Goal: Task Accomplishment & Management: Use online tool/utility

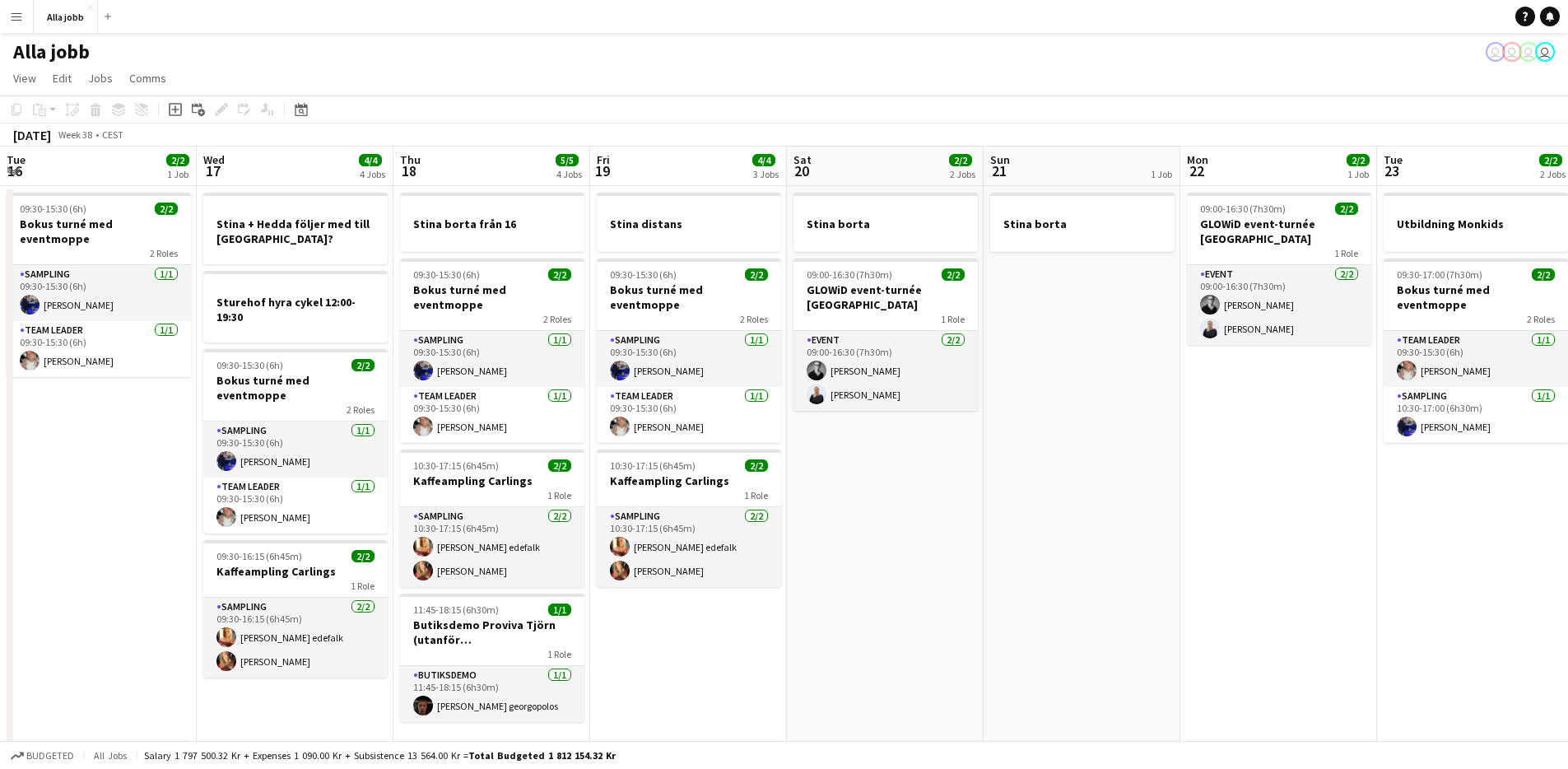
scroll to position [0, 624]
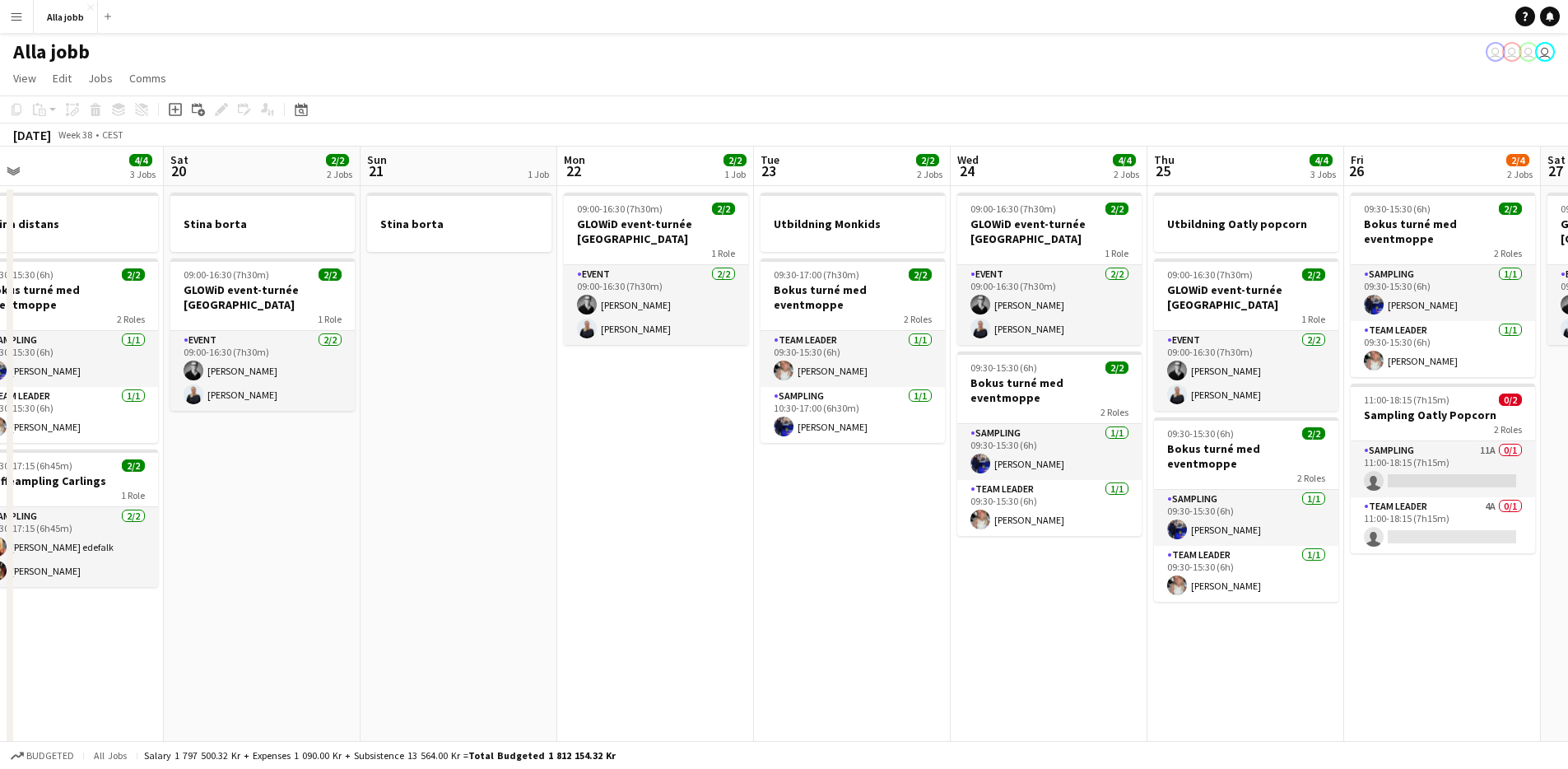
click at [464, 421] on app-date-cell "Stina borta" at bounding box center [458, 479] width 196 height 587
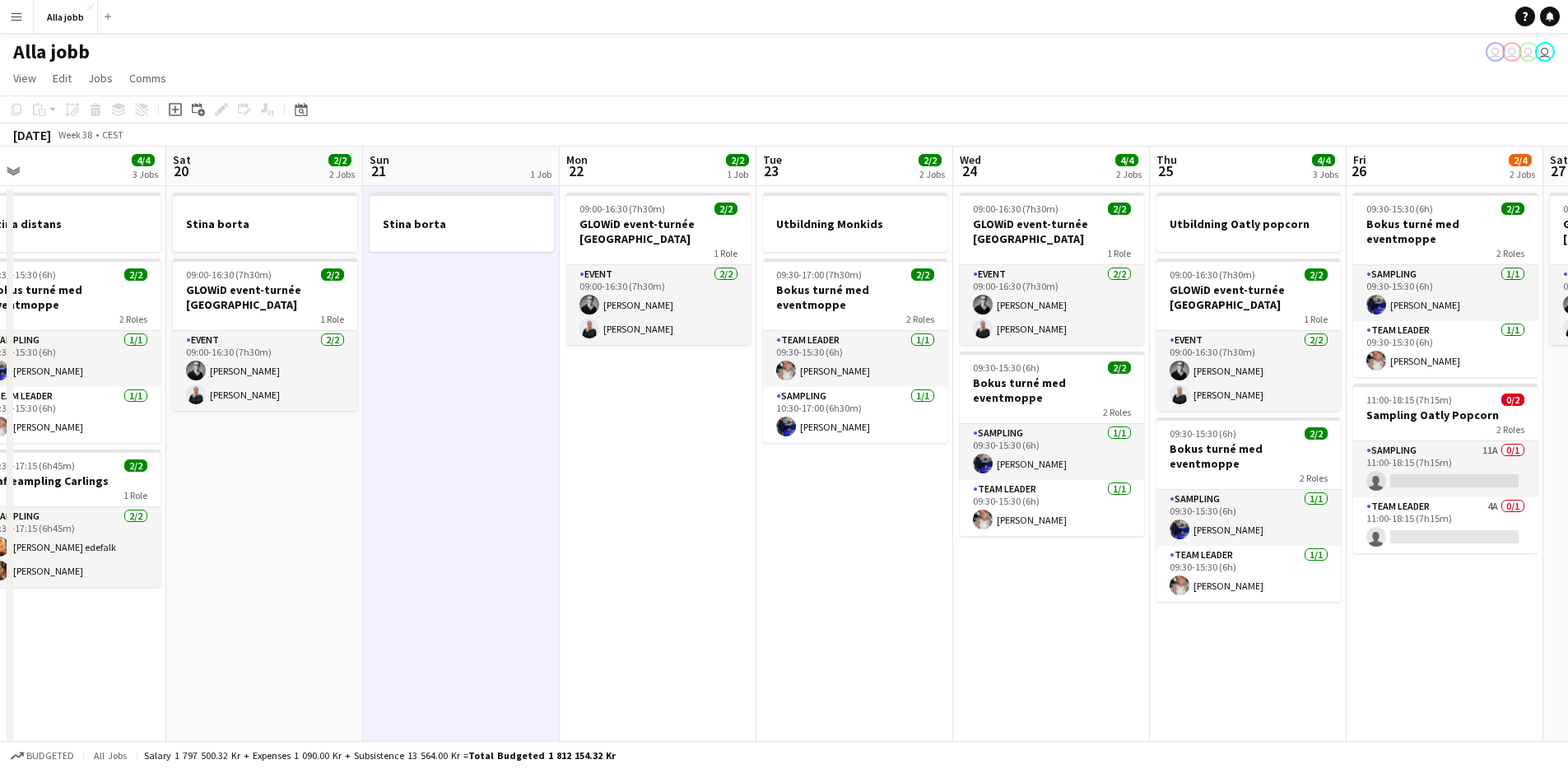
click at [465, 421] on app-date-cell "Stina borta" at bounding box center [460, 479] width 196 height 587
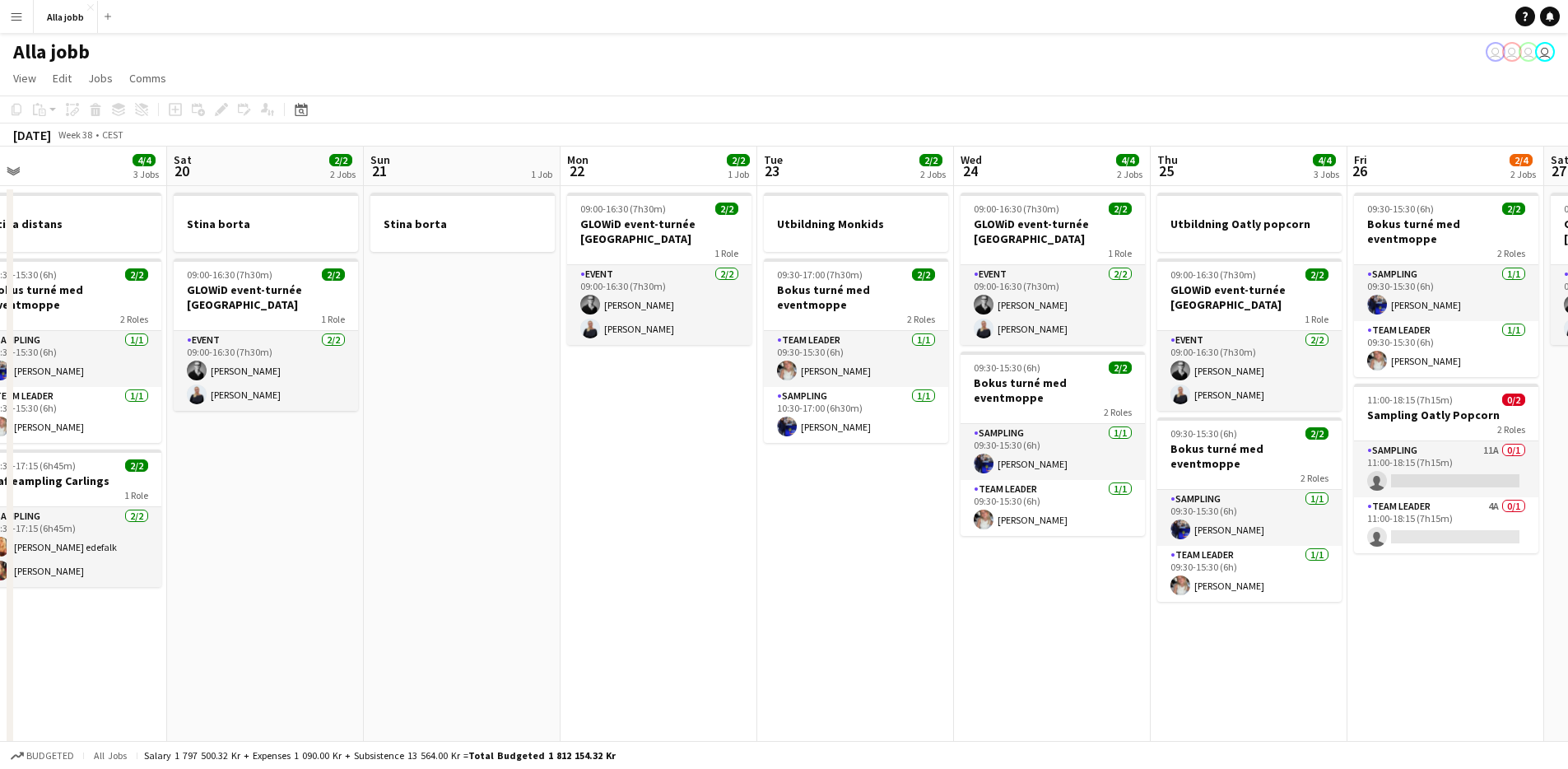
click at [519, 414] on app-date-cell "Stina borta" at bounding box center [461, 479] width 196 height 587
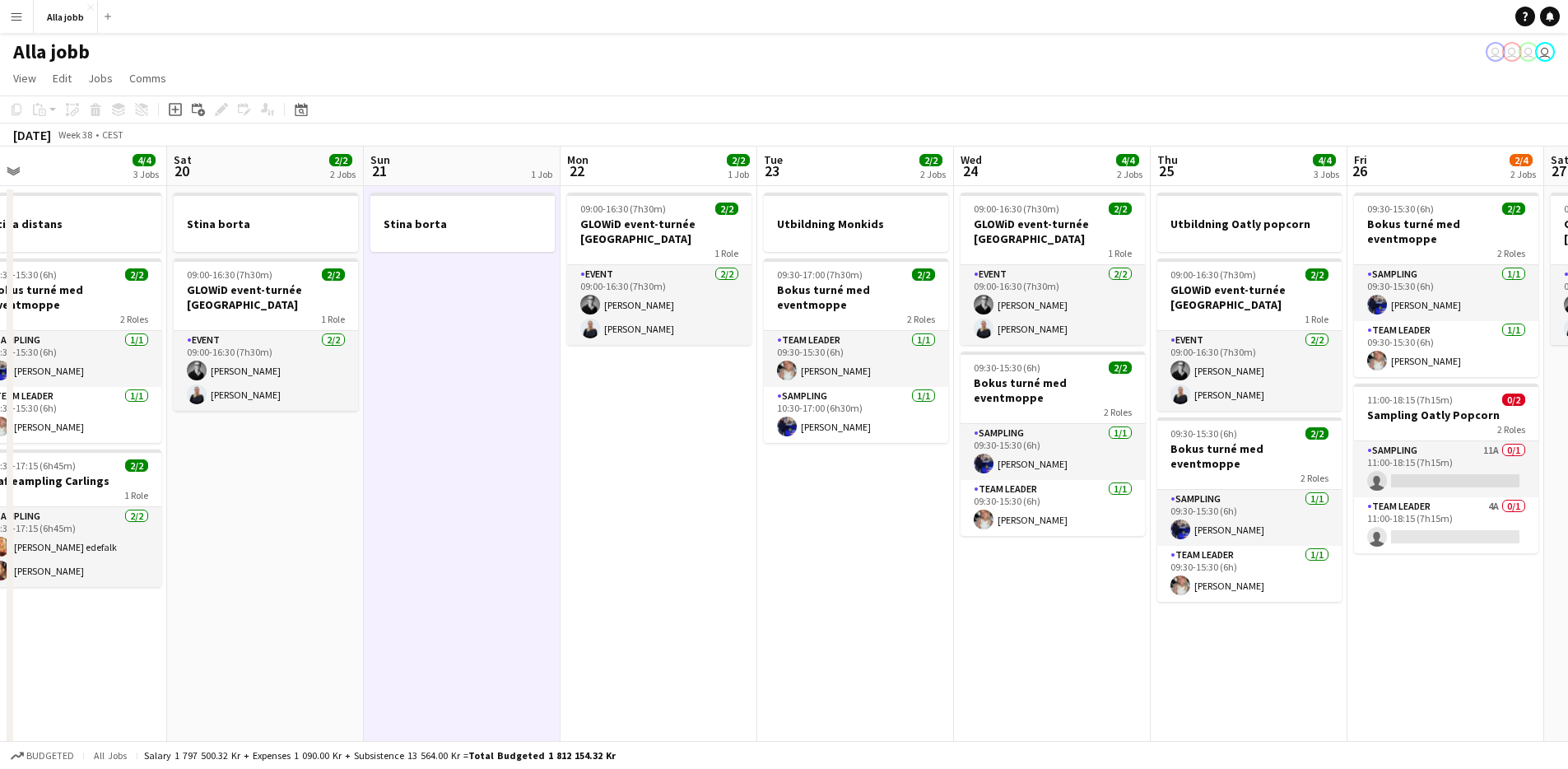
click at [519, 414] on app-date-cell "Stina borta" at bounding box center [461, 479] width 196 height 587
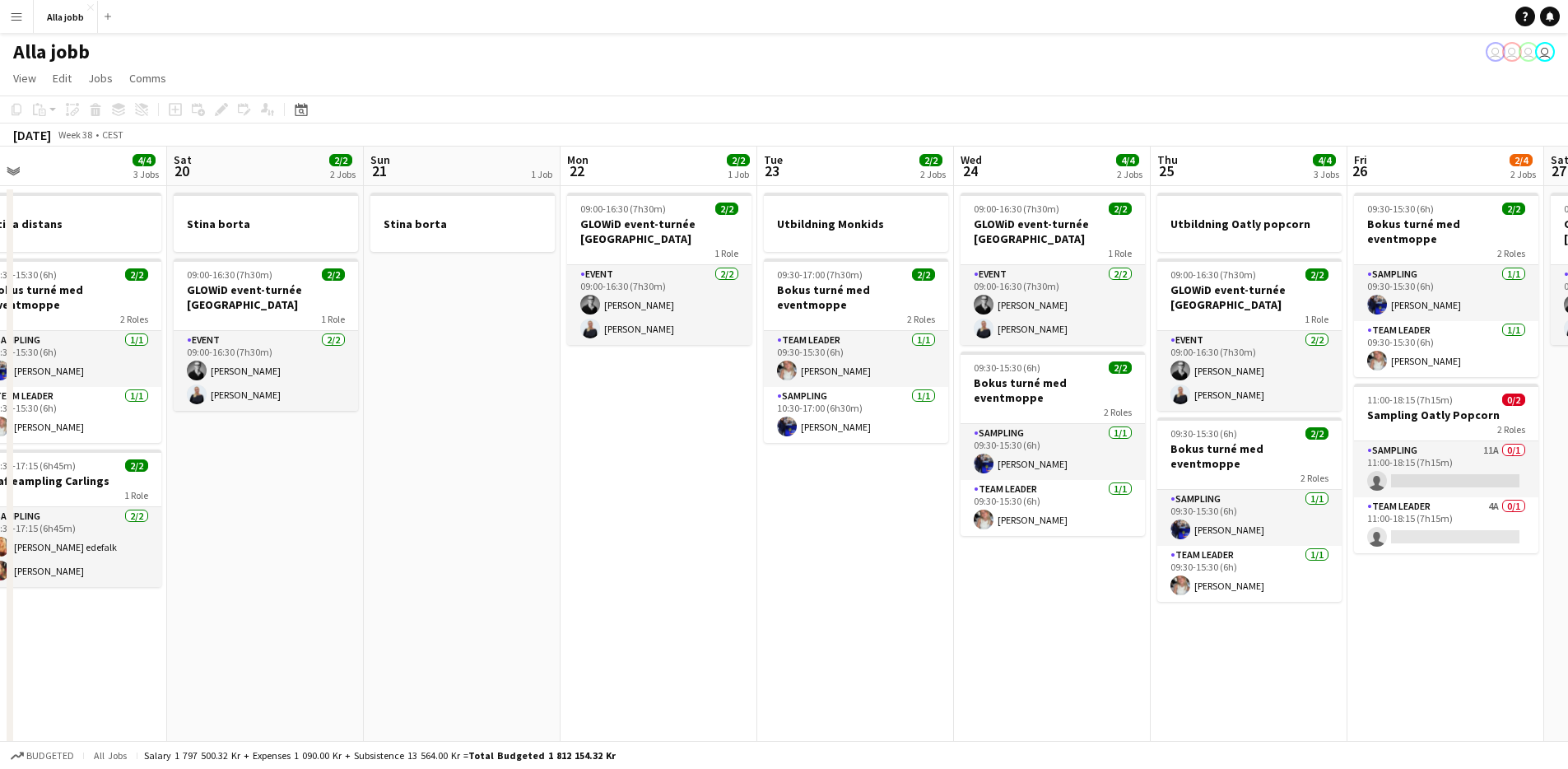
click at [519, 414] on app-date-cell "Stina borta" at bounding box center [461, 479] width 196 height 587
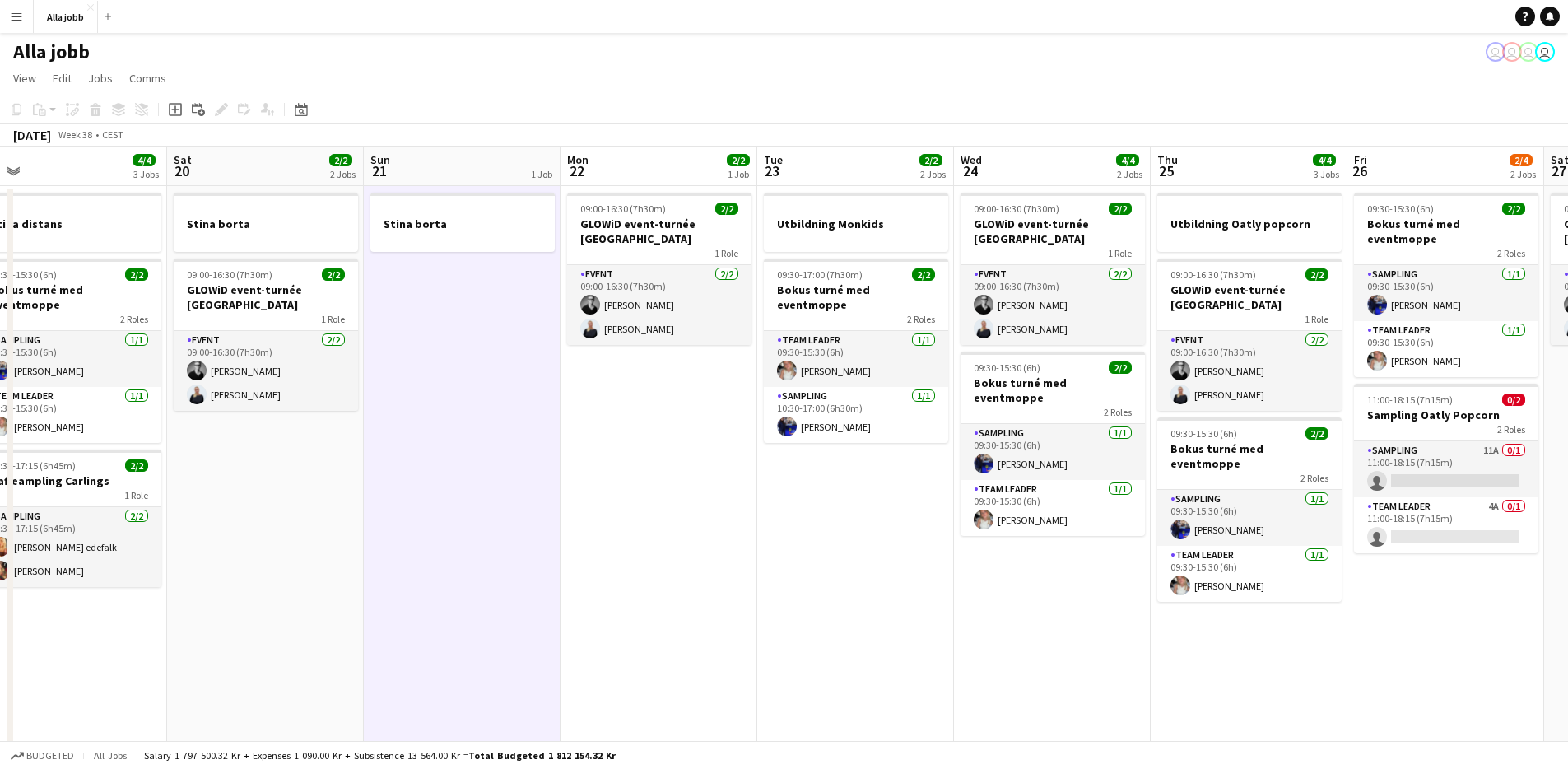
click at [522, 414] on app-date-cell "Stina borta" at bounding box center [461, 479] width 196 height 587
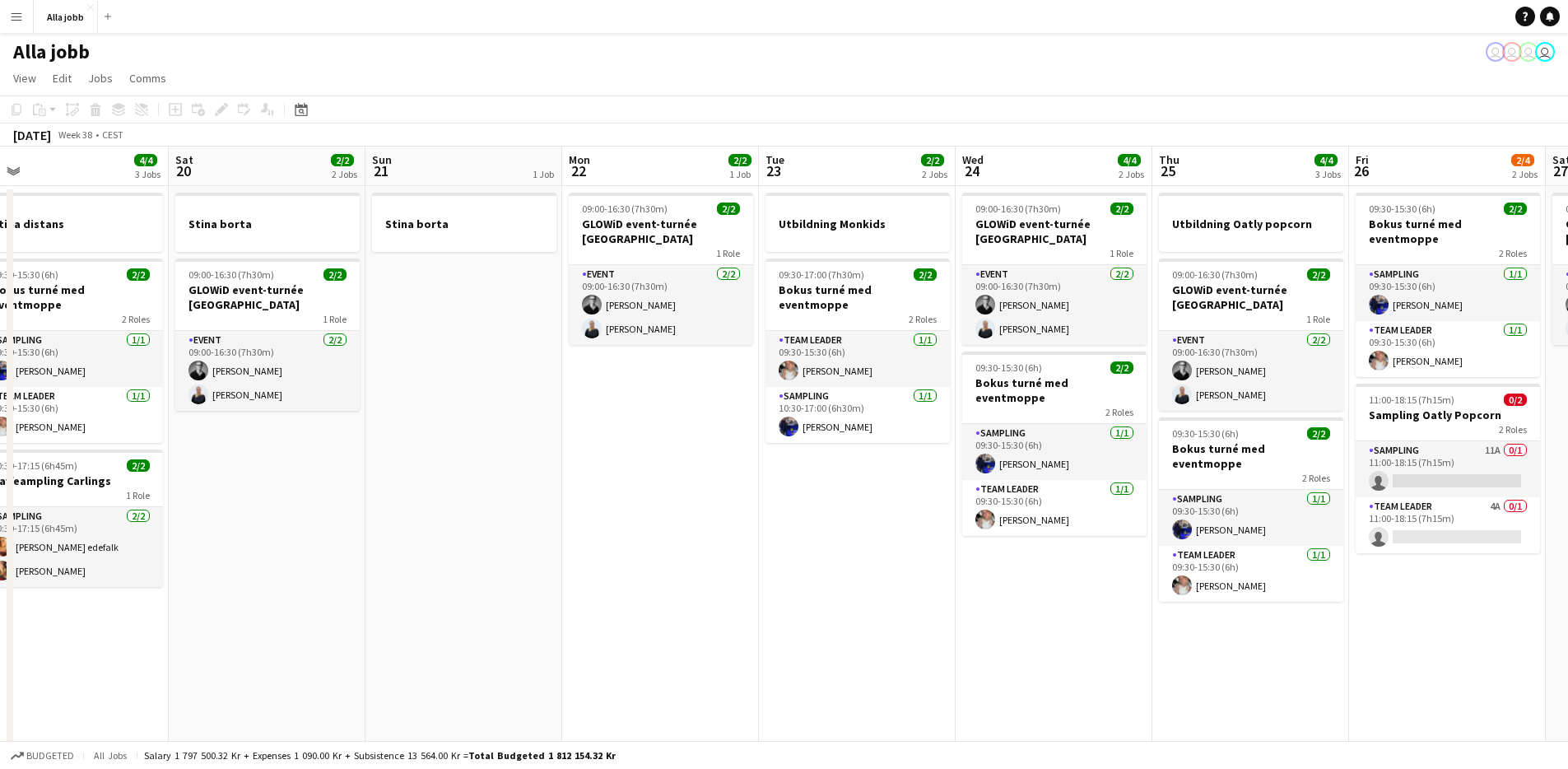
drag, startPoint x: 524, startPoint y: 413, endPoint x: 540, endPoint y: 409, distance: 16.5
click at [530, 411] on app-calendar-viewport "Tue 16 2/2 1 Job Wed 17 4/4 4 Jobs Thu 18 5/5 4 Jobs Fri 19 4/4 3 Jobs Sat 20 2…" at bounding box center [784, 460] width 1568 height 627
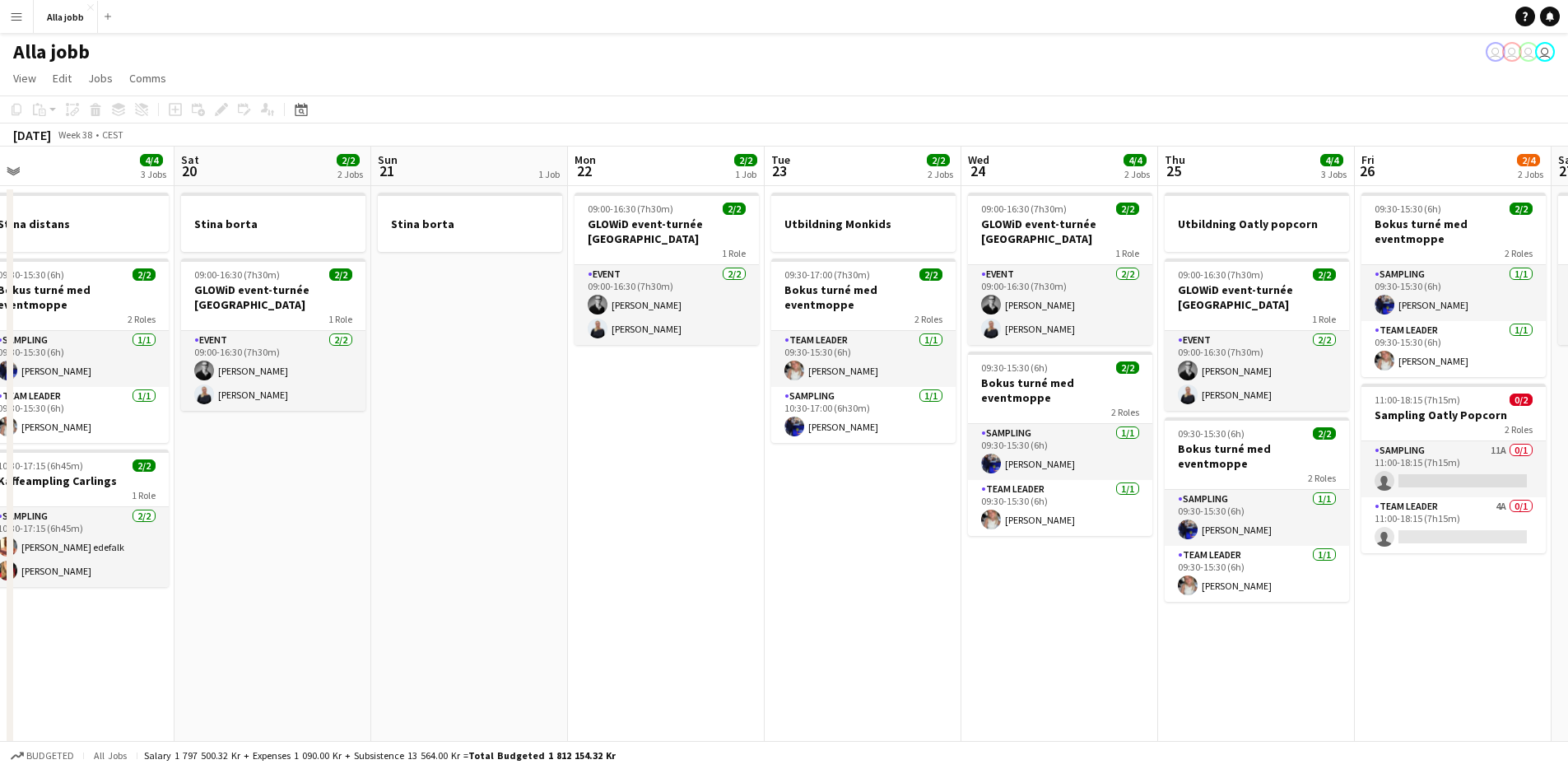
click at [684, 414] on app-date-cell "09:00-16:30 (7h30m) 2/2 GLOWiD event-turnée [GEOGRAPHIC_DATA] 1 Role Event [DAT…" at bounding box center [666, 479] width 196 height 587
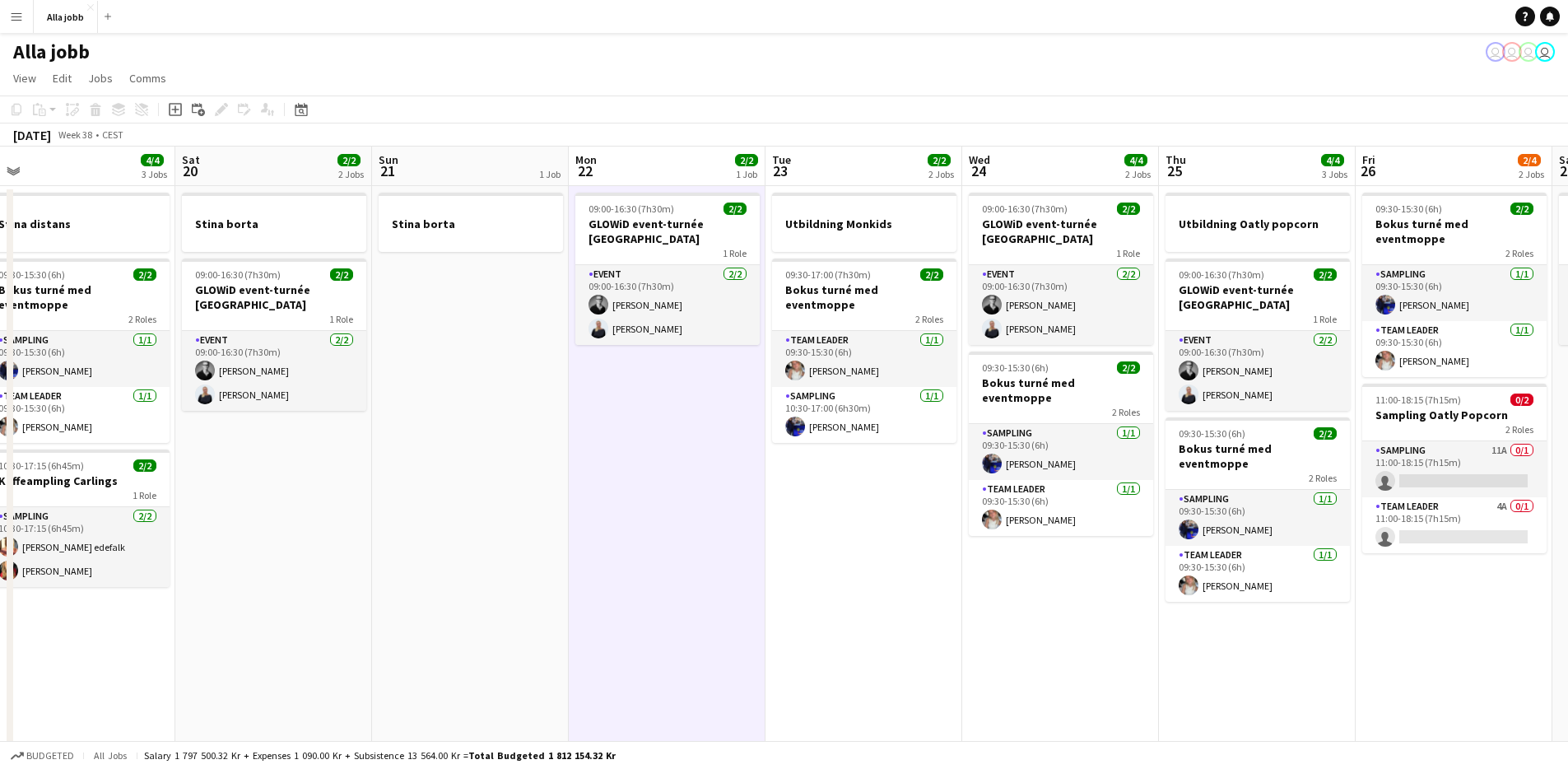
click at [684, 414] on app-date-cell "09:00-16:30 (7h30m) 2/2 GLOWiD event-turnée [GEOGRAPHIC_DATA] 1 Role Event [DAT…" at bounding box center [667, 479] width 196 height 587
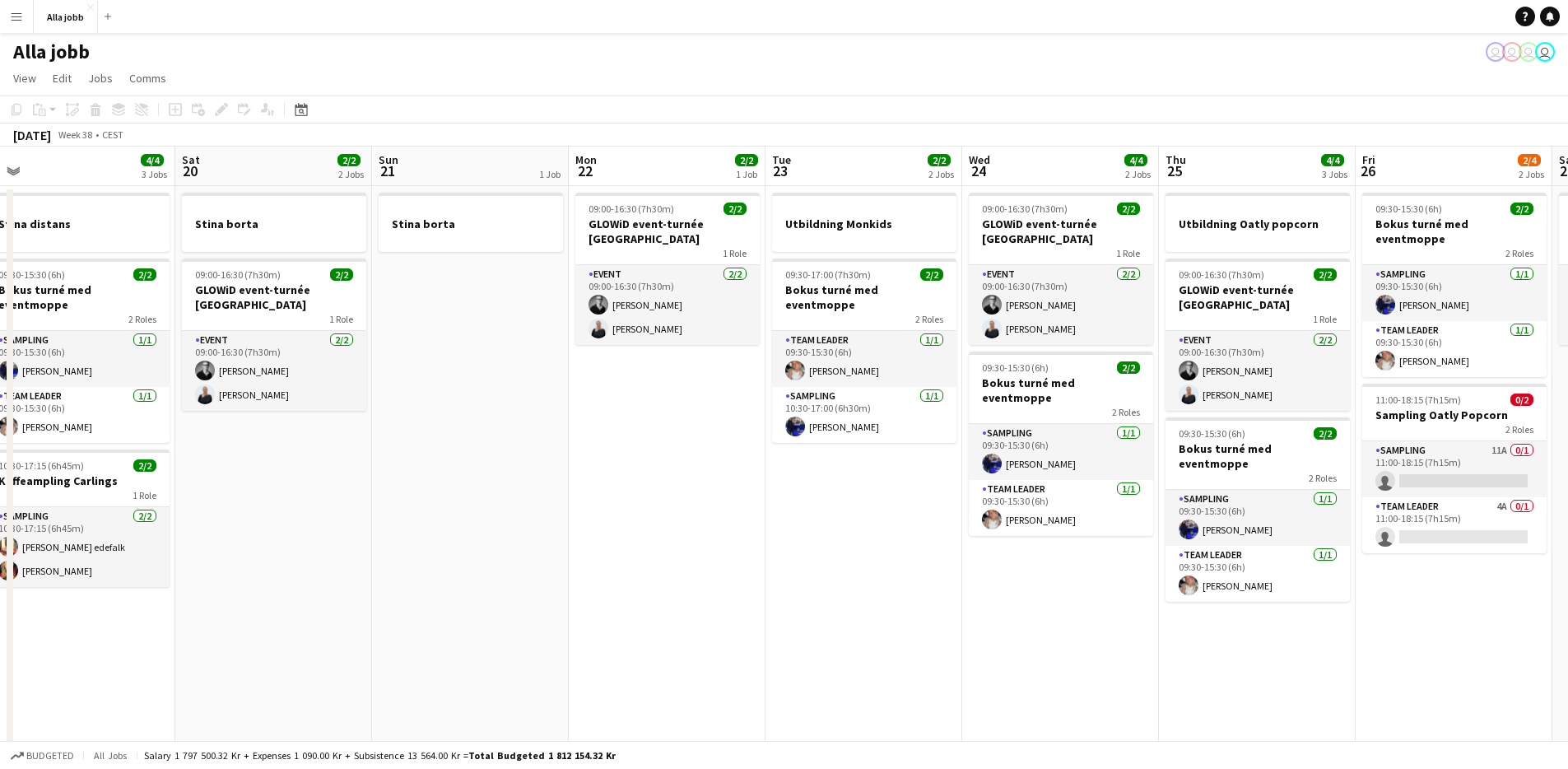
click at [691, 412] on app-calendar-viewport "Tue 16 2/2 1 Job Wed 17 4/4 4 Jobs Thu 18 5/5 4 Jobs Fri 19 4/4 3 Jobs Sat 20 2…" at bounding box center [784, 460] width 1568 height 627
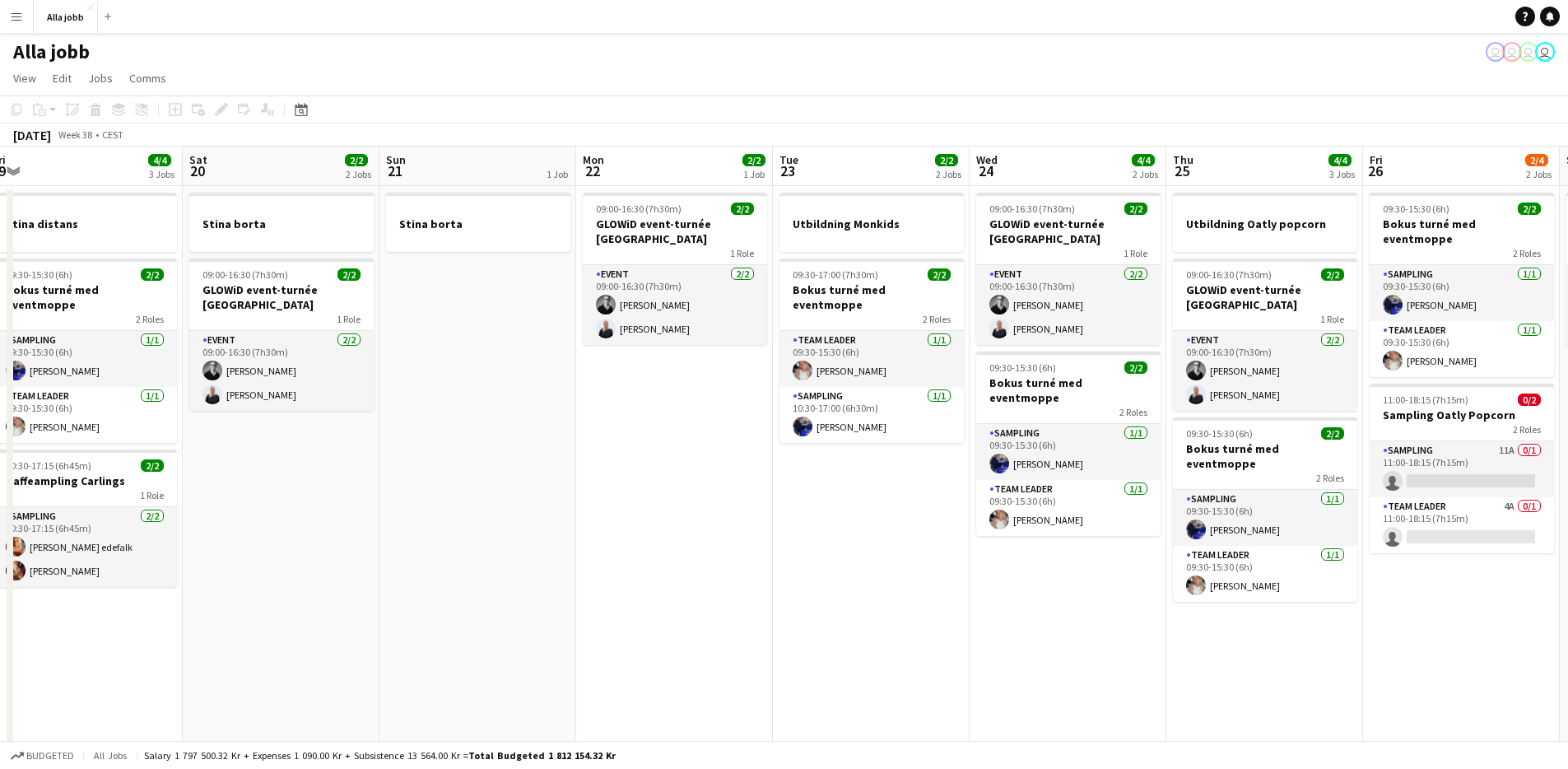
click at [692, 412] on app-date-cell "09:00-16:30 (7h30m) 2/2 GLOWiD event-turnée [GEOGRAPHIC_DATA] 1 Role Event [DAT…" at bounding box center [675, 479] width 196 height 587
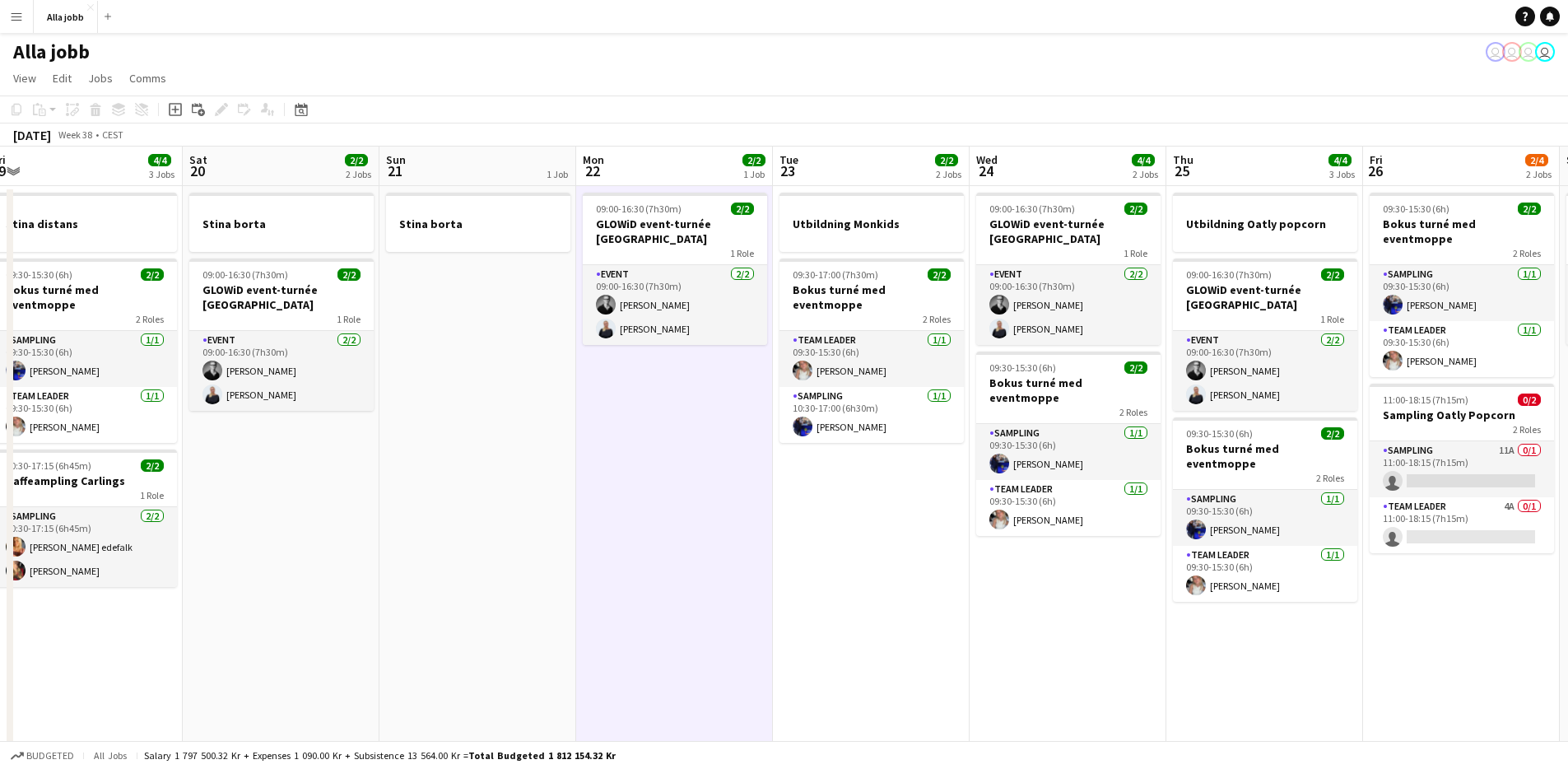
click at [692, 412] on app-date-cell "09:00-16:30 (7h30m) 2/2 GLOWiD event-turnée [GEOGRAPHIC_DATA] 1 Role Event [DAT…" at bounding box center [675, 479] width 196 height 587
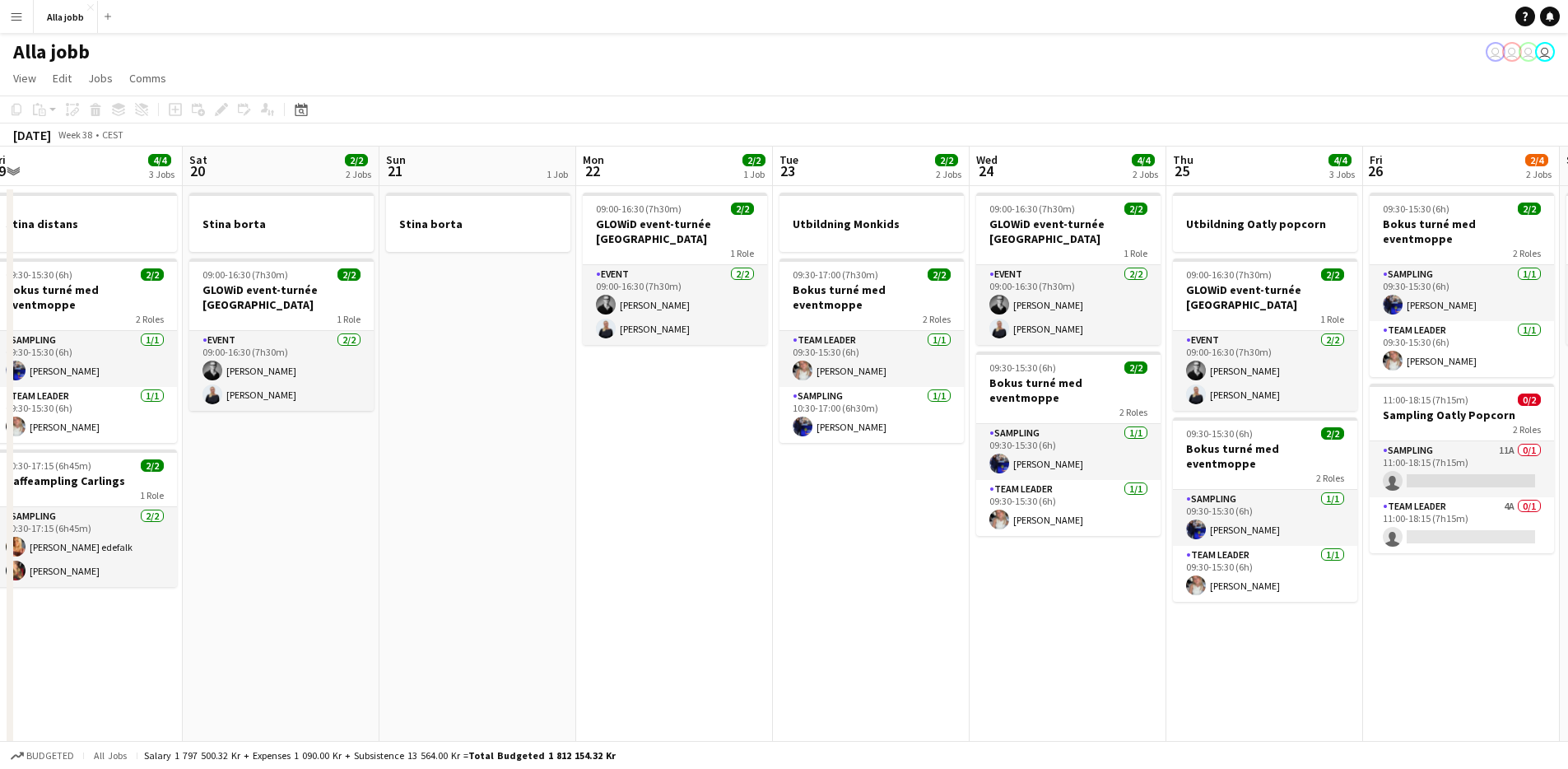
click at [692, 412] on app-date-cell "09:00-16:30 (7h30m) 2/2 GLOWiD event-turnée [GEOGRAPHIC_DATA] 1 Role Event [DAT…" at bounding box center [675, 479] width 196 height 587
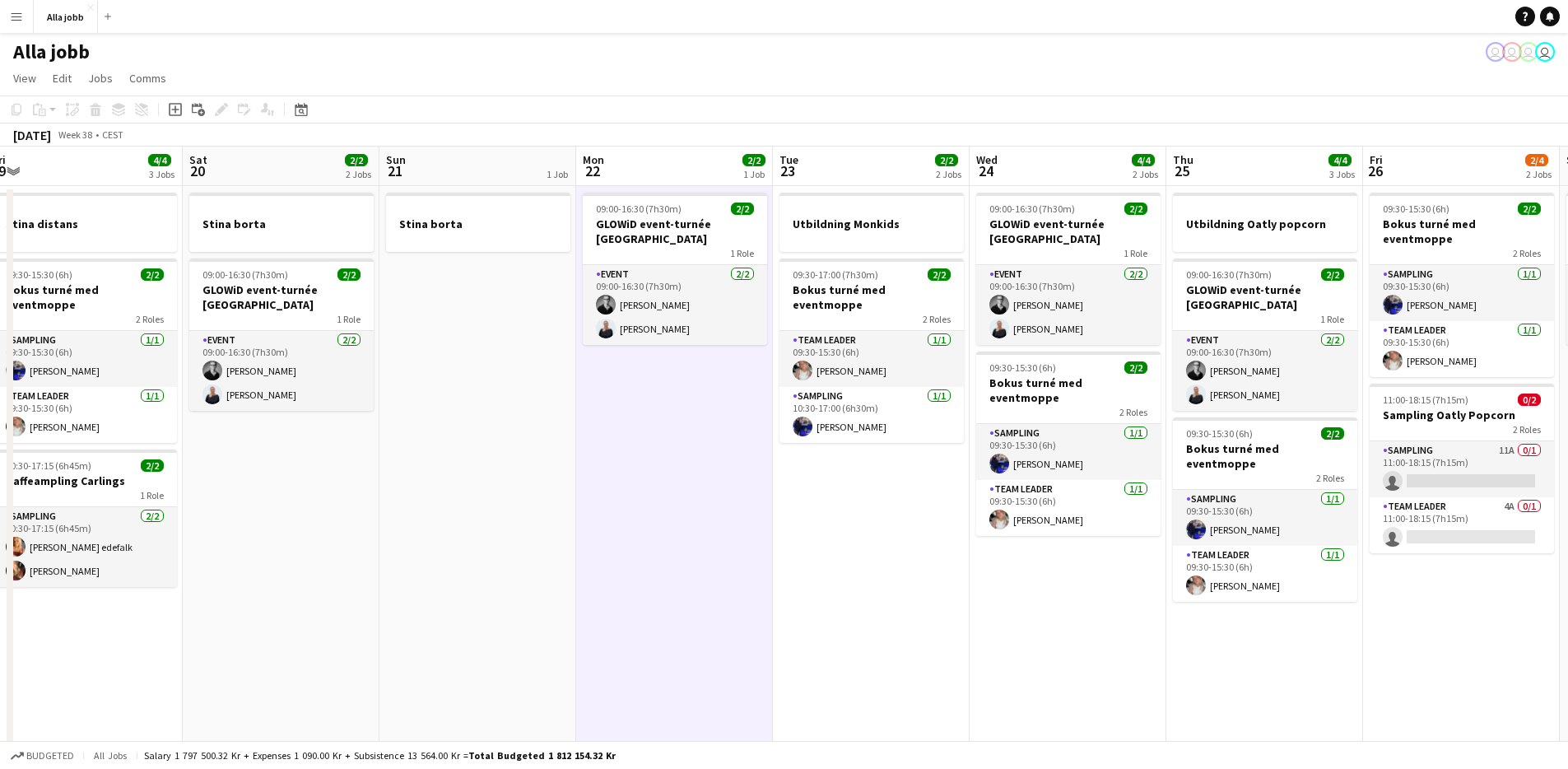
click at [692, 412] on app-date-cell "09:00-16:30 (7h30m) 2/2 GLOWiD event-turnée [GEOGRAPHIC_DATA] 1 Role Event [DAT…" at bounding box center [675, 479] width 196 height 587
